Goal: Information Seeking & Learning: Learn about a topic

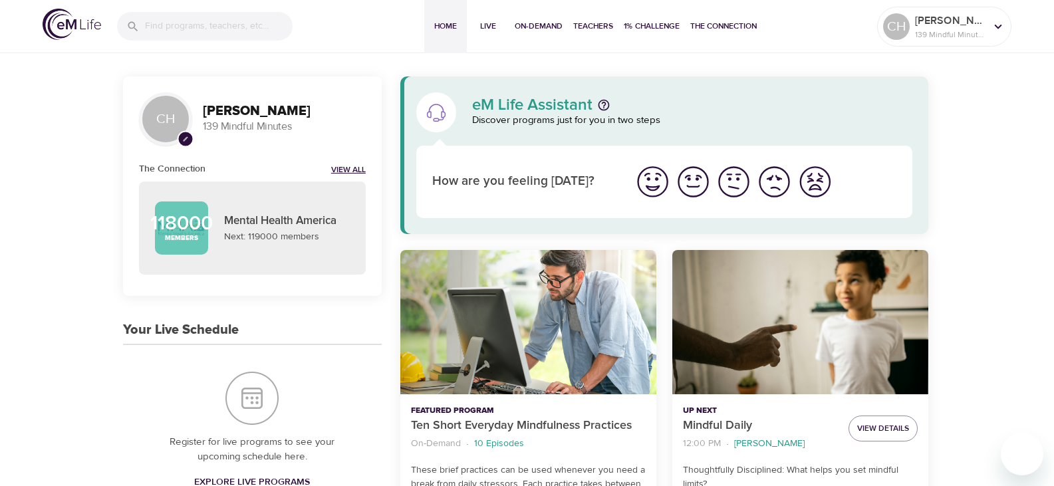
click at [350, 168] on link "View All" at bounding box center [348, 170] width 35 height 11
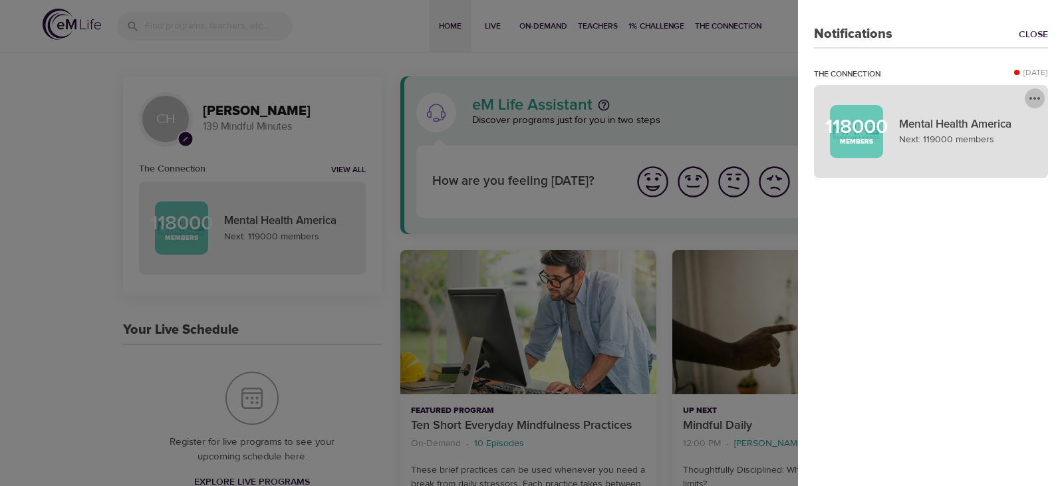
click at [1033, 98] on icon "more" at bounding box center [1035, 98] width 16 height 16
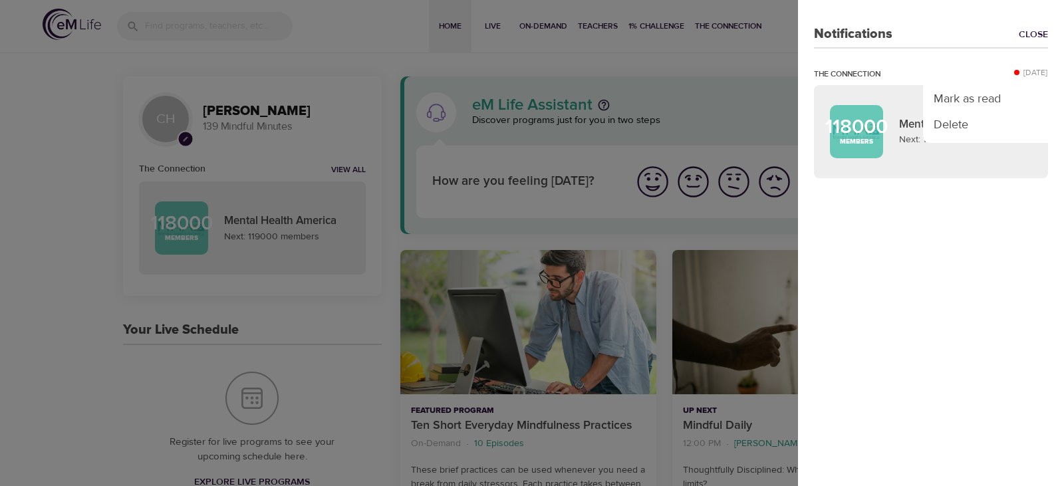
click at [1000, 293] on div at bounding box center [532, 243] width 1064 height 486
click at [1030, 28] on link "Close" at bounding box center [1033, 34] width 29 height 13
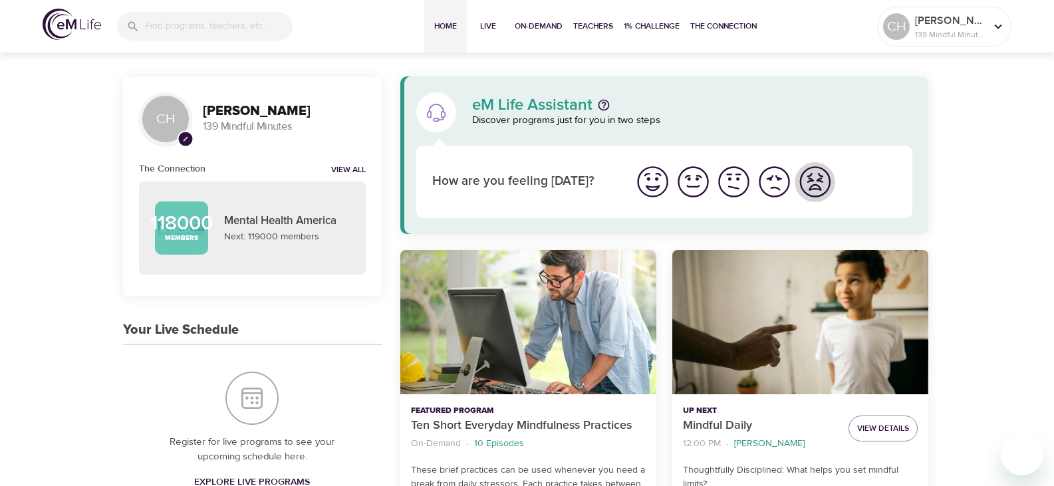
click at [814, 181] on img "I'm feeling worst" at bounding box center [815, 182] width 37 height 37
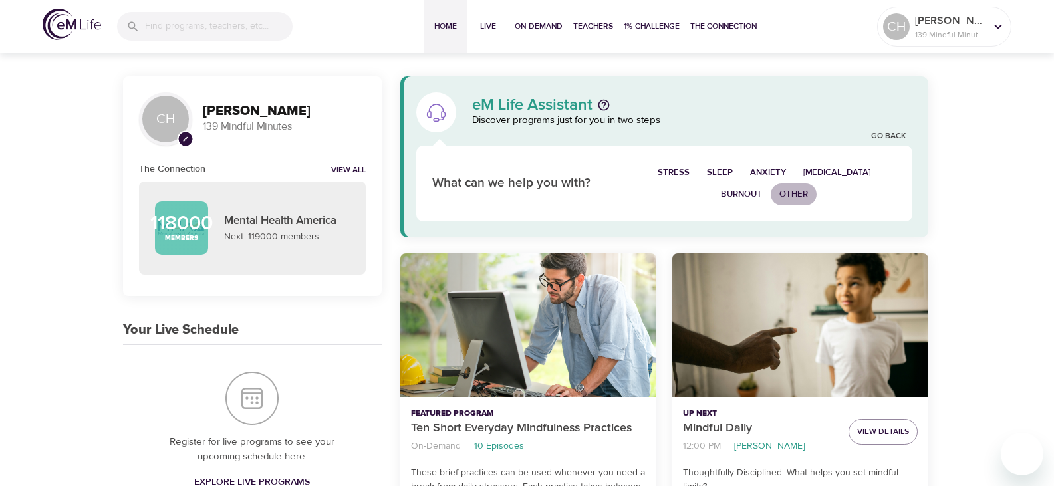
click at [795, 192] on span "Other" at bounding box center [794, 194] width 29 height 15
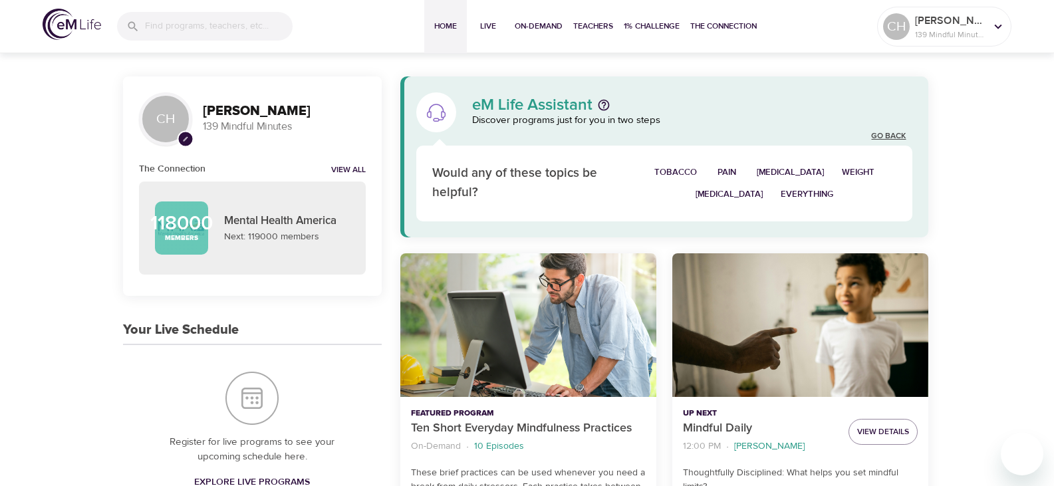
click at [896, 132] on link "Go Back" at bounding box center [888, 136] width 35 height 11
click at [798, 192] on span "Other" at bounding box center [794, 194] width 29 height 15
click at [889, 133] on link "Go Back" at bounding box center [888, 136] width 35 height 11
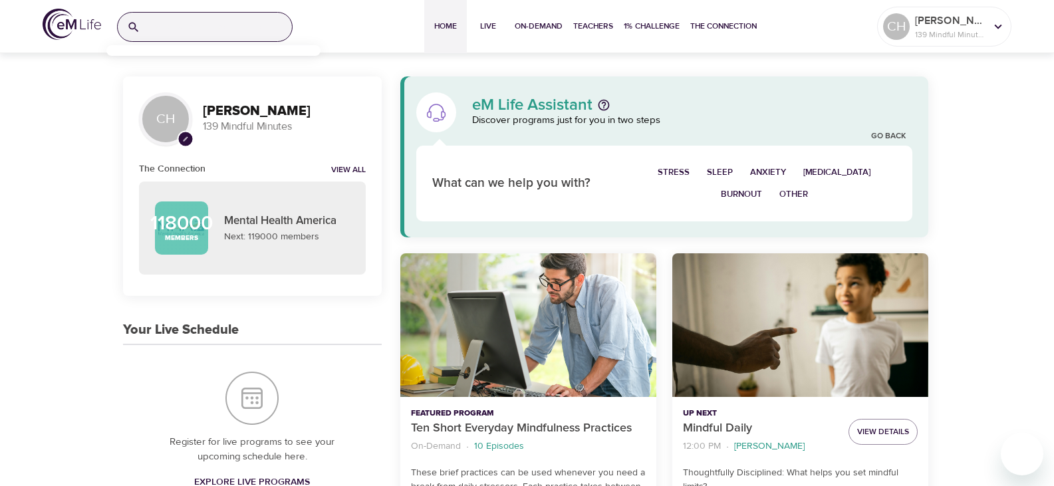
click at [147, 20] on input "search" at bounding box center [219, 27] width 146 height 29
type input "losing a pet"
click at [212, 25] on input "losing a pet" at bounding box center [202, 27] width 112 height 29
click at [251, 27] on input "losing a pet" at bounding box center [202, 27] width 112 height 29
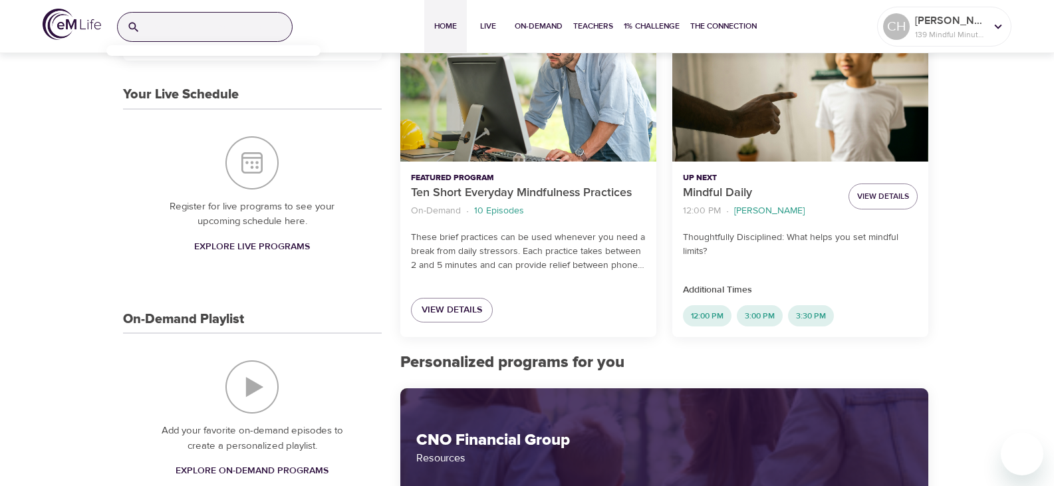
scroll to position [266, 0]
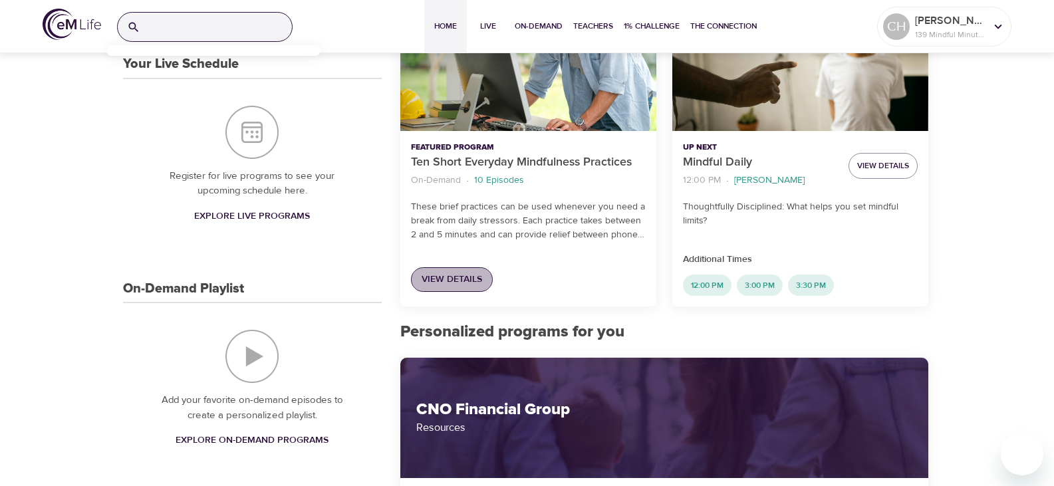
click at [448, 277] on span "View Details" at bounding box center [452, 279] width 61 height 17
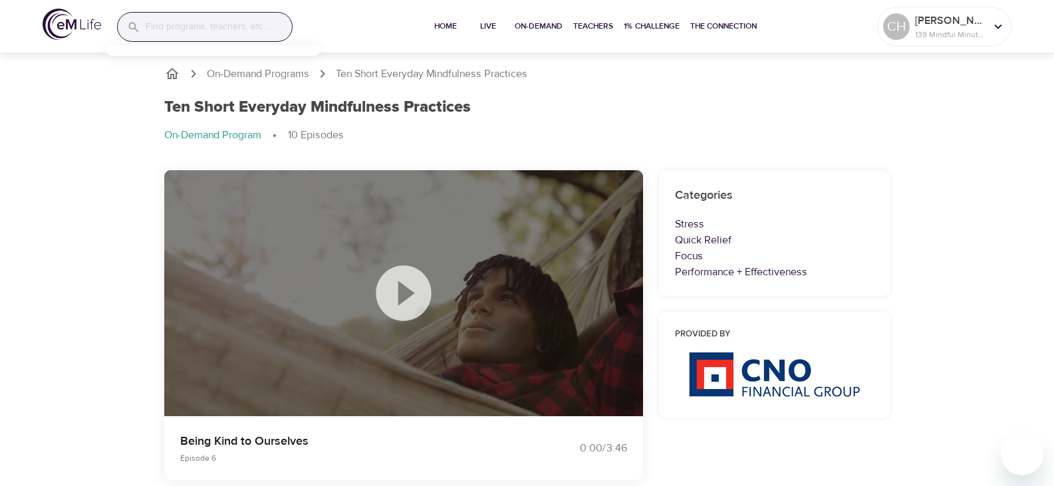
click at [403, 285] on icon at bounding box center [404, 293] width 67 height 67
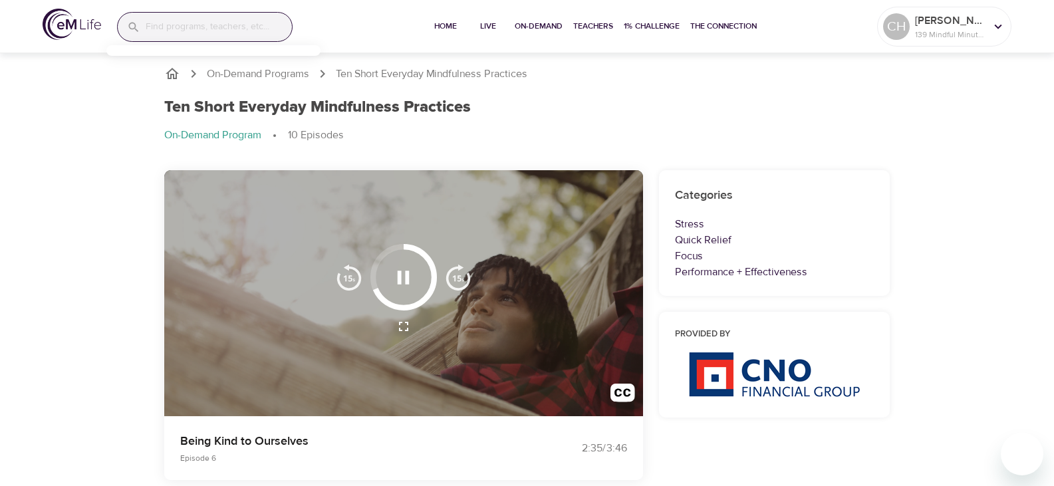
click at [389, 267] on button "button" at bounding box center [403, 277] width 39 height 39
click at [404, 273] on icon "button" at bounding box center [403, 277] width 23 height 23
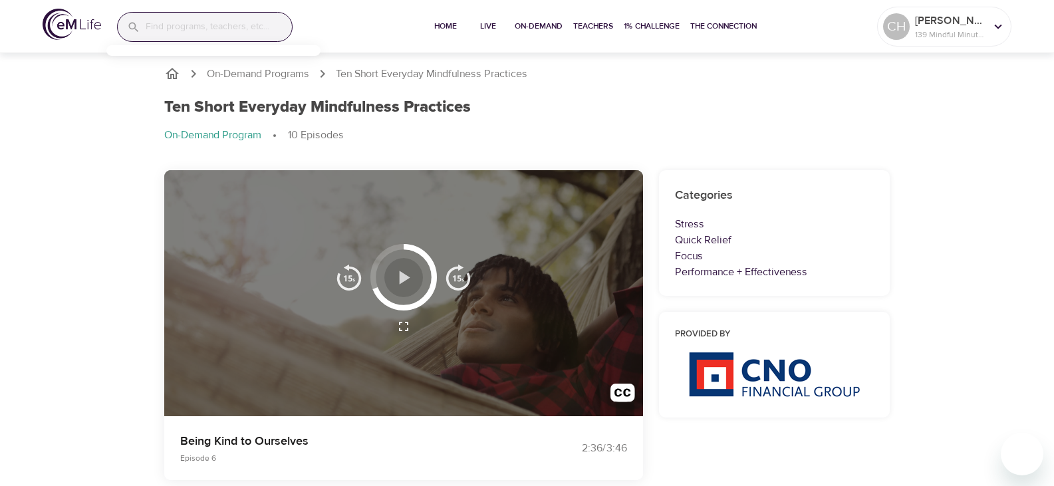
click at [402, 277] on icon "button" at bounding box center [405, 277] width 11 height 13
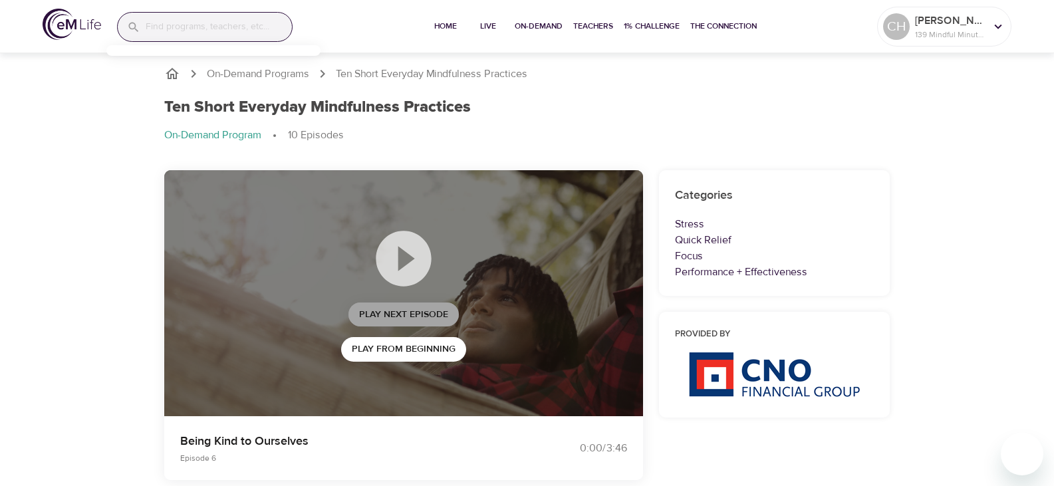
click at [389, 310] on span "Play Next Episode" at bounding box center [403, 315] width 89 height 17
